Goal: Find specific page/section

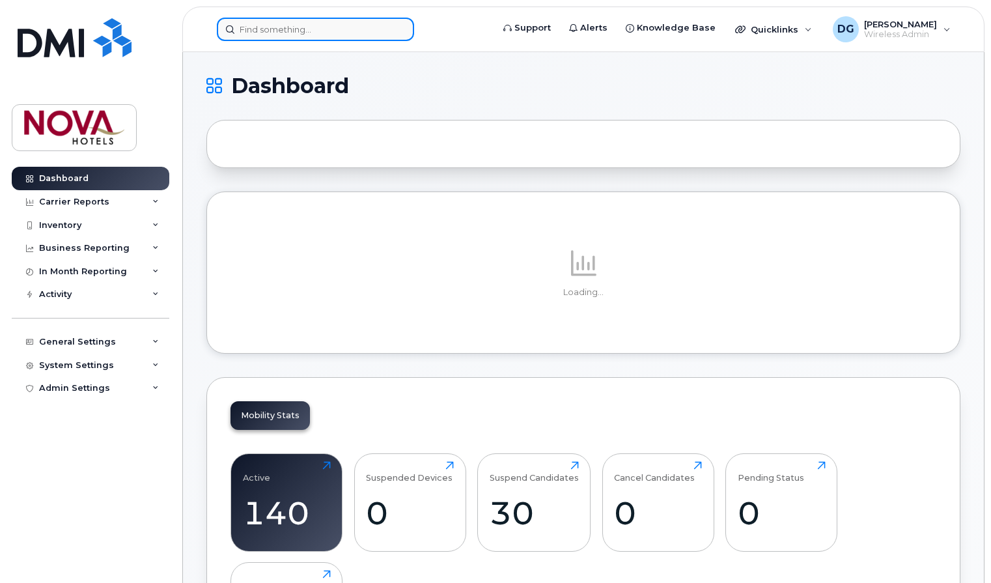
click at [358, 31] on input at bounding box center [315, 29] width 197 height 23
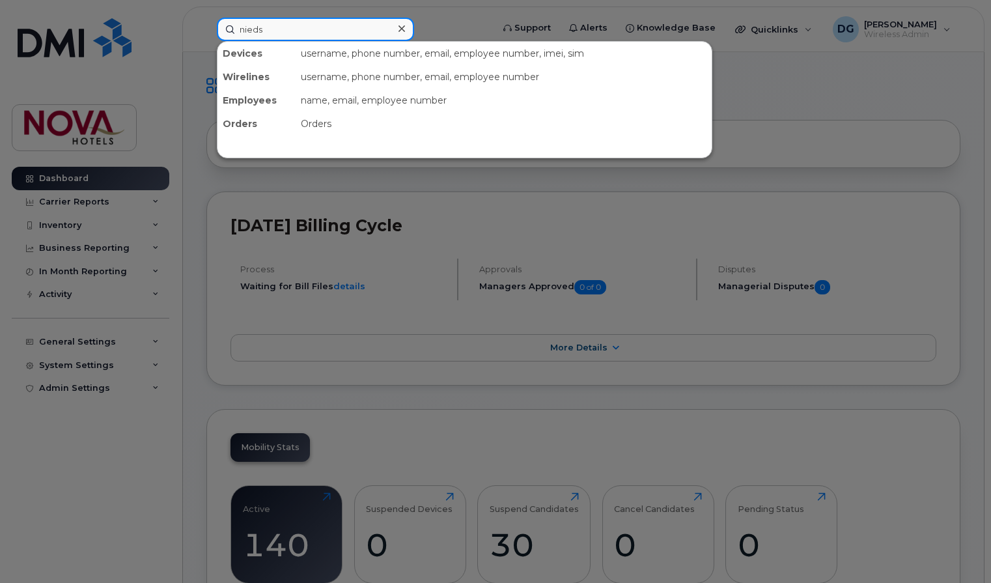
type input "nieds"
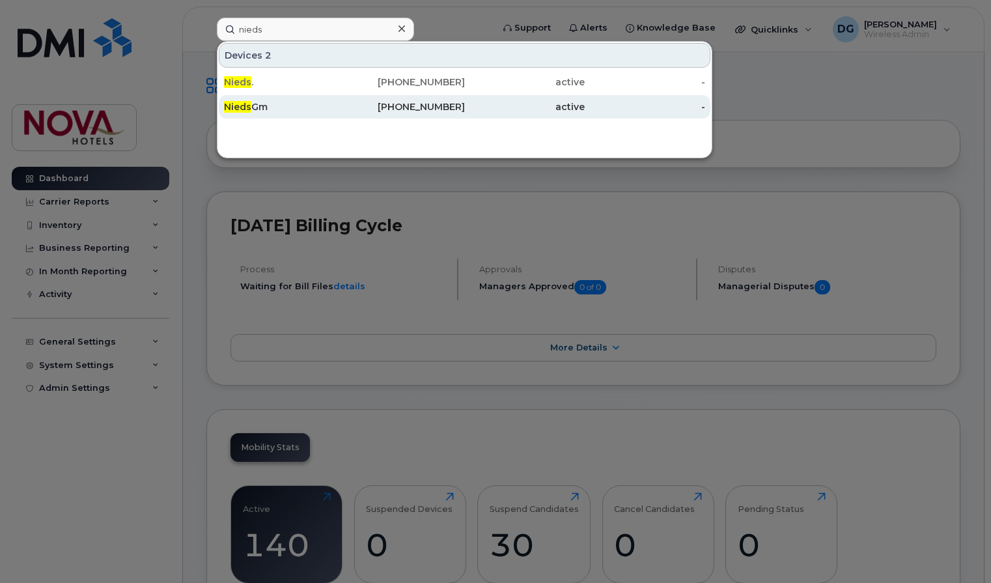
click at [348, 105] on div "[PHONE_NUMBER]" at bounding box center [405, 106] width 121 height 13
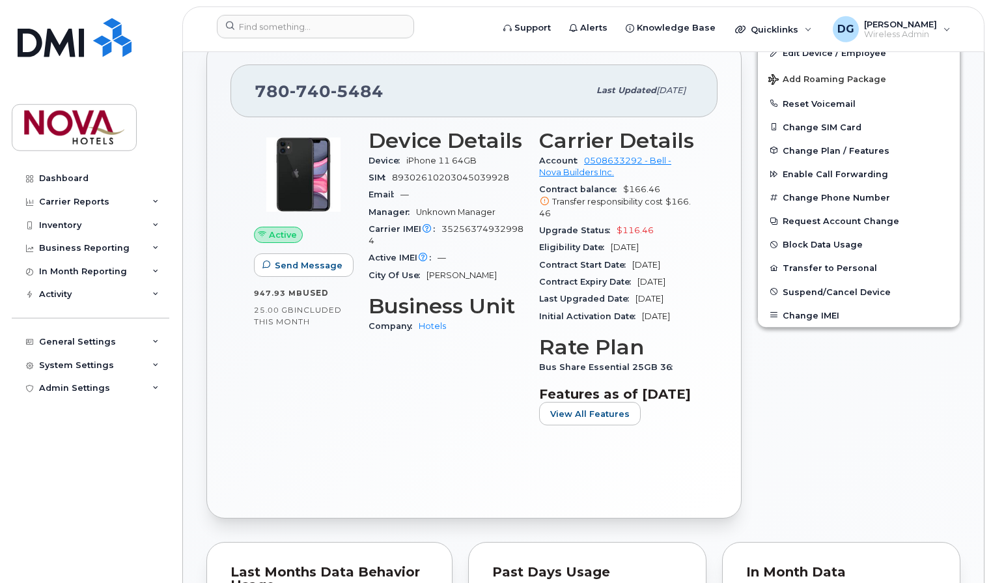
scroll to position [266, 0]
click at [639, 251] on span "Mar 11, 2026" at bounding box center [625, 247] width 28 height 10
click at [765, 361] on div "Edit Device / Employee Add Roaming Package Reset Voicemail Change SIM Card Chan…" at bounding box center [859, 279] width 219 height 494
click at [830, 413] on div "Edit Device / Employee Add Roaming Package Reset Voicemail Change SIM Card Chan…" at bounding box center [859, 279] width 219 height 494
